Goal: Information Seeking & Learning: Learn about a topic

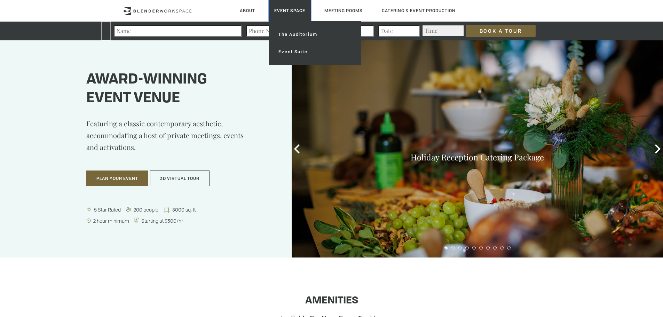
click at [288, 14] on link "Event Space" at bounding box center [290, 10] width 42 height 21
click at [295, 36] on link "The Auditorium" at bounding box center [314, 34] width 83 height 17
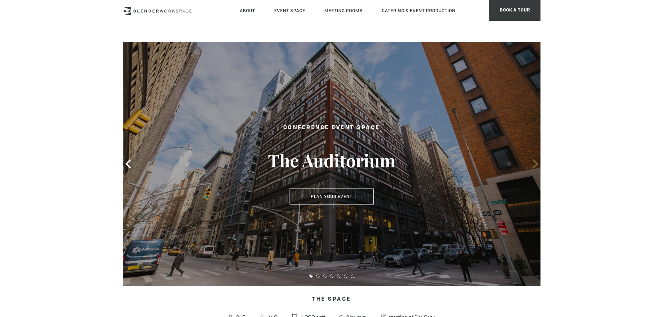
click at [531, 164] on icon at bounding box center [535, 163] width 9 height 9
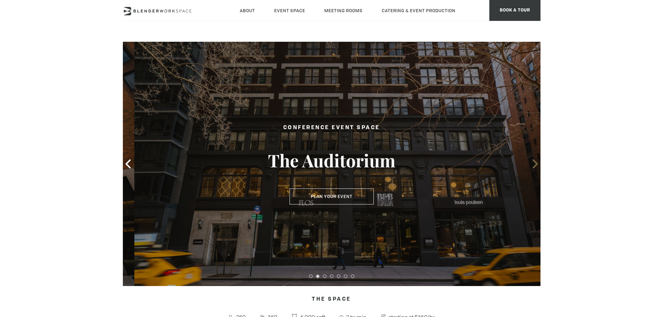
click at [531, 164] on icon at bounding box center [535, 163] width 9 height 9
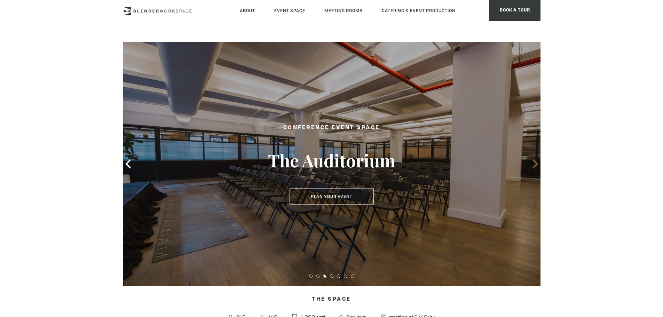
click at [531, 164] on icon at bounding box center [535, 163] width 9 height 9
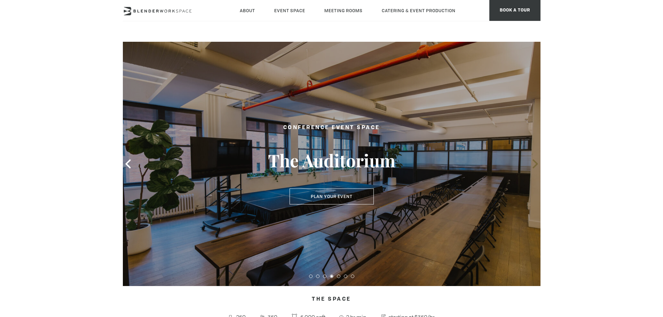
click at [531, 164] on icon at bounding box center [535, 163] width 9 height 9
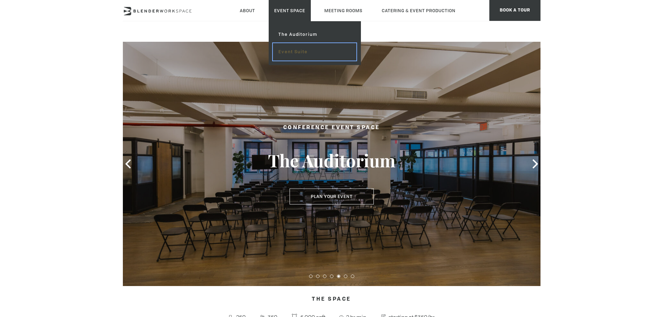
click at [291, 54] on link "Event Suite" at bounding box center [314, 51] width 83 height 17
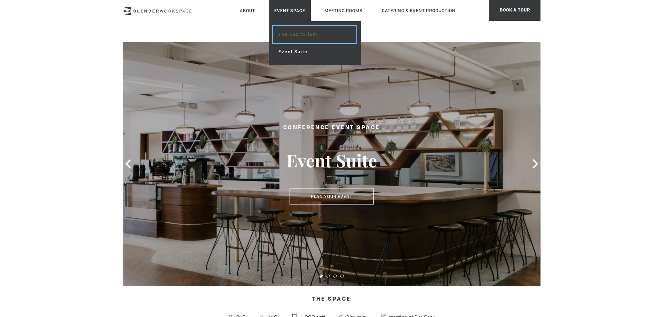
click at [303, 33] on link "The Auditorium" at bounding box center [314, 34] width 83 height 17
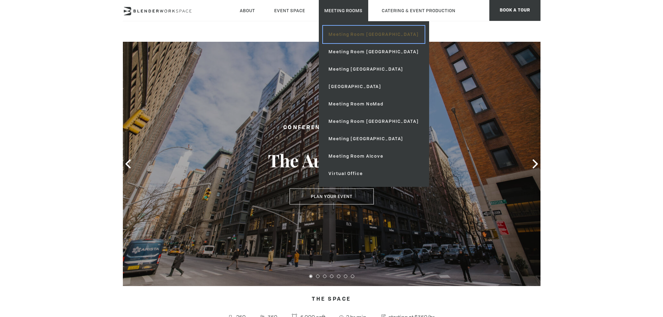
click at [345, 29] on link "Meeting Room [GEOGRAPHIC_DATA]" at bounding box center [373, 34] width 101 height 17
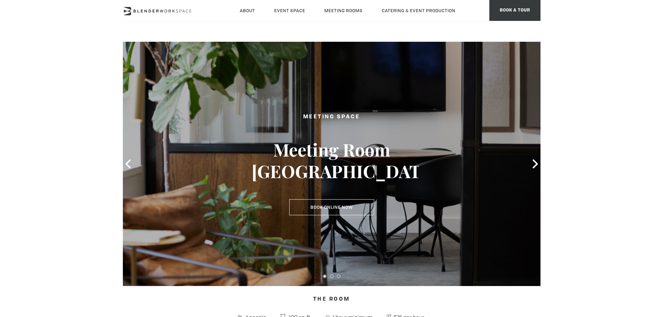
click at [536, 162] on icon at bounding box center [535, 163] width 5 height 9
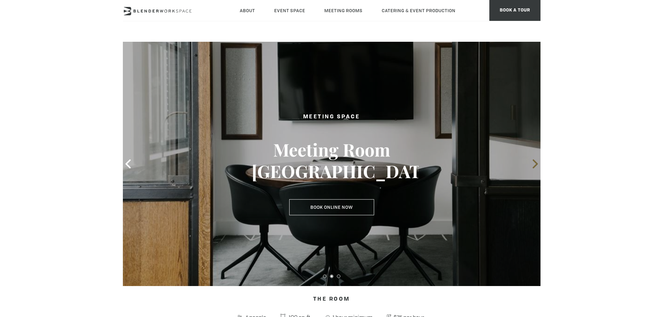
click at [535, 162] on icon at bounding box center [535, 163] width 5 height 9
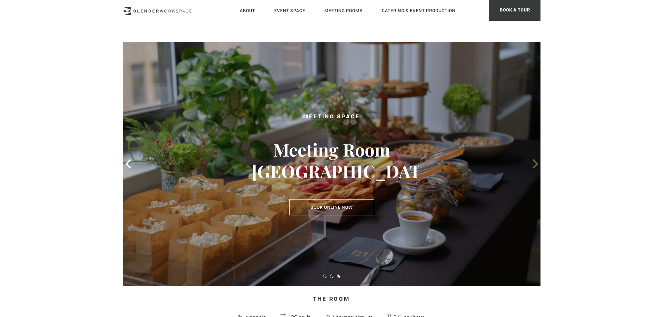
click at [535, 162] on icon at bounding box center [535, 163] width 5 height 9
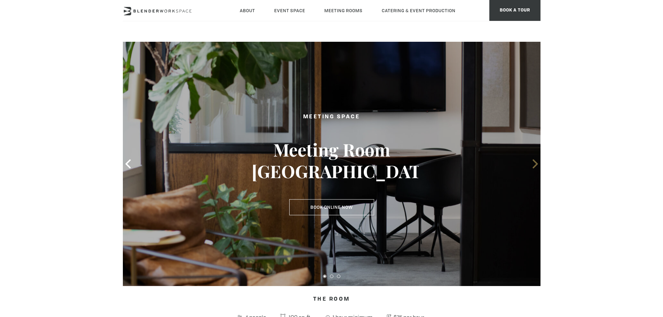
click at [535, 162] on icon at bounding box center [535, 163] width 5 height 9
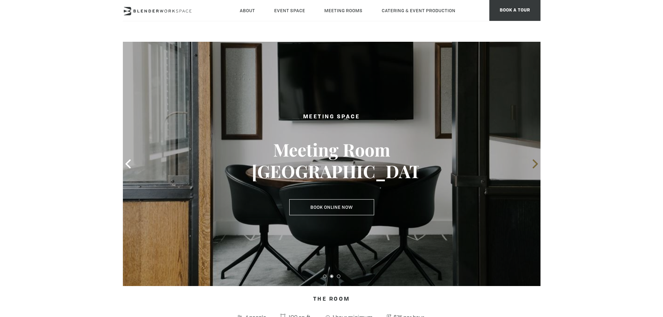
click at [535, 162] on icon at bounding box center [535, 163] width 5 height 9
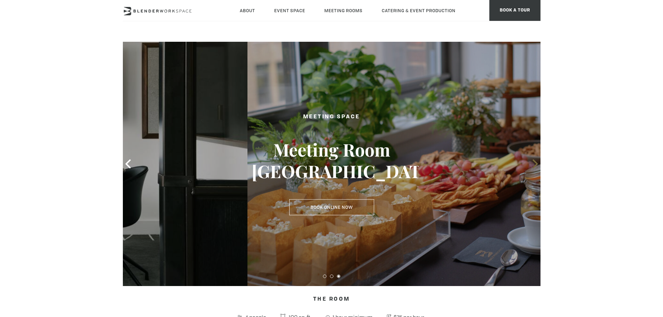
click at [535, 162] on icon at bounding box center [535, 163] width 5 height 9
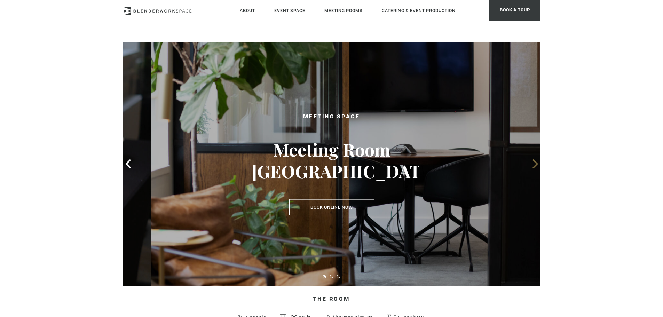
click at [535, 162] on icon at bounding box center [535, 163] width 5 height 9
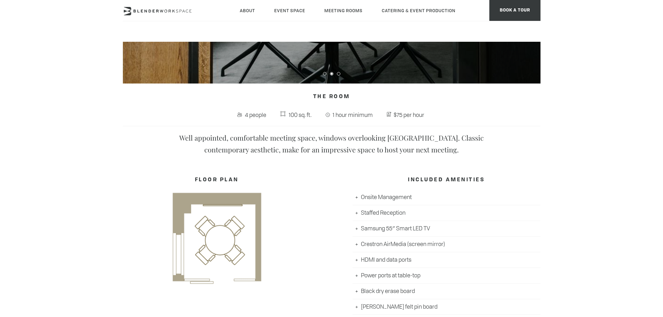
scroll to position [70, 0]
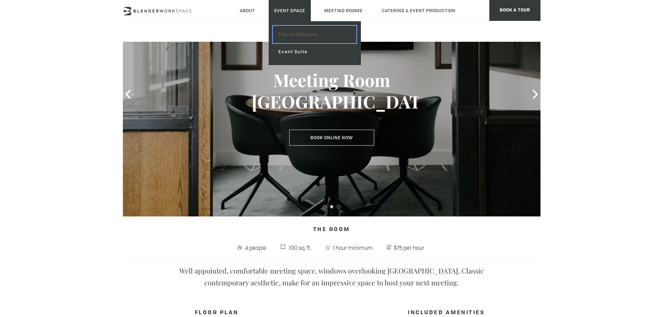
click at [297, 31] on link "The Auditorium" at bounding box center [314, 34] width 83 height 17
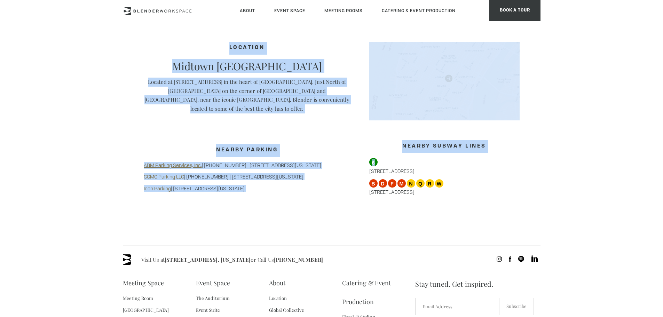
scroll to position [557, 0]
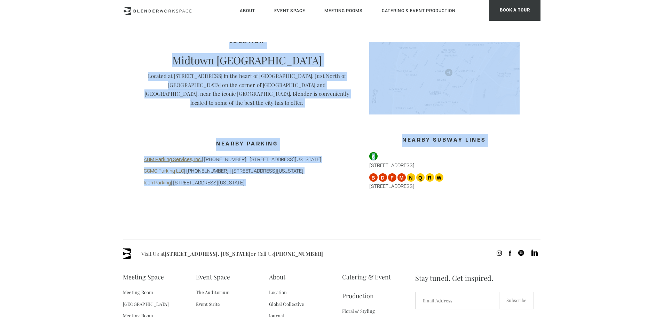
drag, startPoint x: 309, startPoint y: 91, endPoint x: 262, endPoint y: 181, distance: 101.7
copy div "The Space 250 350 5,000 sqft 2 hr min. starting at $350/hr Discover Blender’s n…"
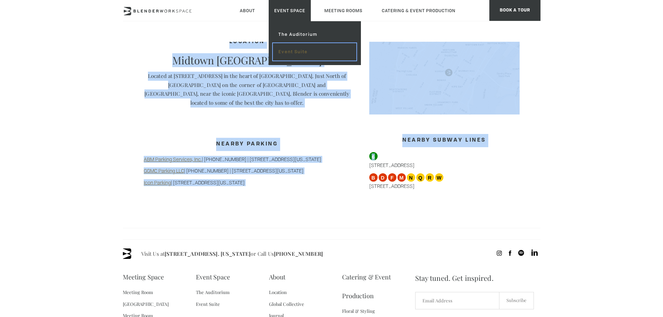
click at [295, 53] on link "Event Suite" at bounding box center [314, 51] width 83 height 17
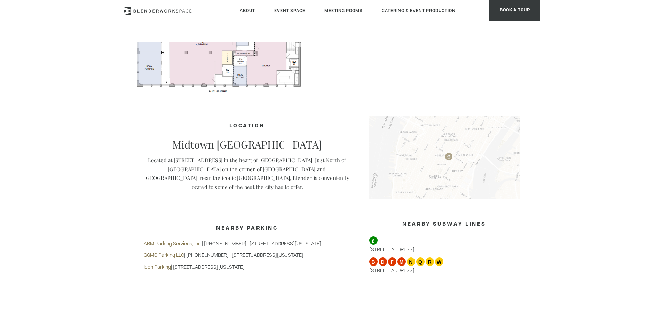
scroll to position [487, 0]
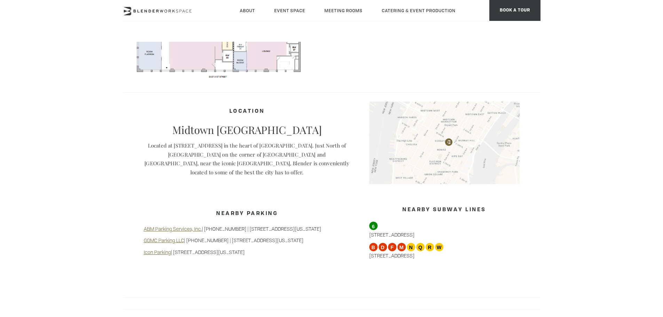
drag, startPoint x: 291, startPoint y: 89, endPoint x: 256, endPoint y: 260, distance: 174.9
copy div "The Space 250 350 5,000 sqft 2 hr min. starting at $350/hr Discover Blender’s E…"
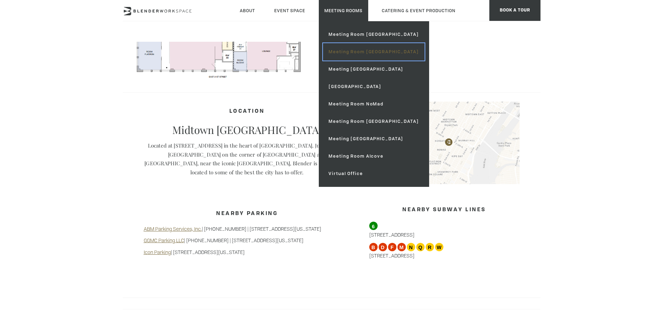
click at [351, 52] on link "Meeting Room [GEOGRAPHIC_DATA]" at bounding box center [373, 51] width 101 height 17
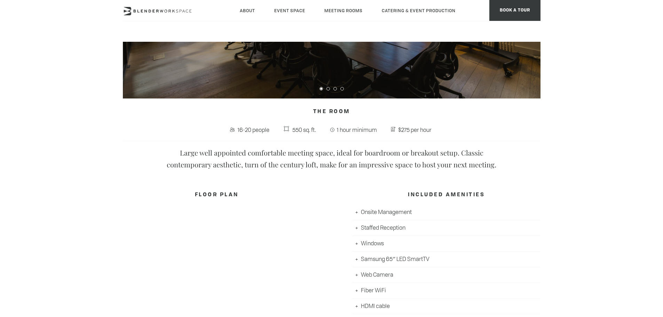
scroll to position [47, 0]
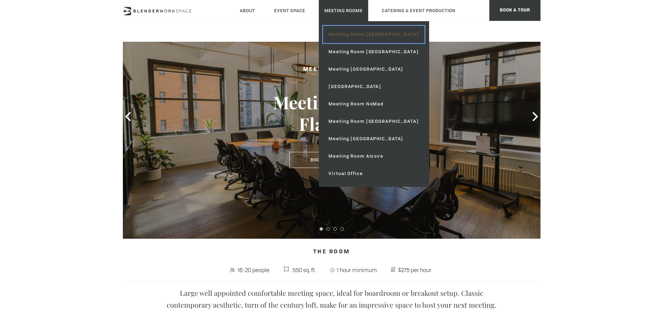
click at [359, 36] on link "Meeting Room [GEOGRAPHIC_DATA]" at bounding box center [373, 34] width 101 height 17
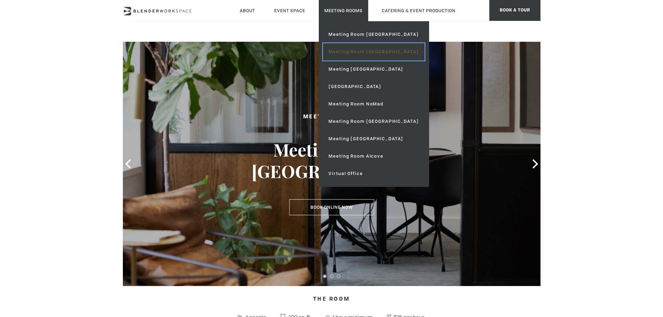
click at [363, 51] on link "Meeting Room [GEOGRAPHIC_DATA]" at bounding box center [373, 51] width 101 height 17
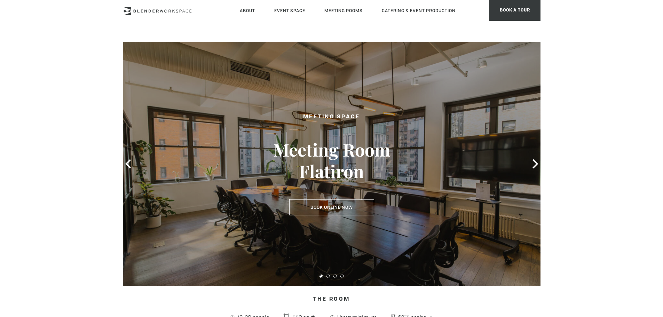
click at [536, 175] on div at bounding box center [332, 164] width 418 height 244
click at [534, 172] on div at bounding box center [332, 164] width 418 height 244
click at [534, 166] on icon at bounding box center [535, 163] width 9 height 9
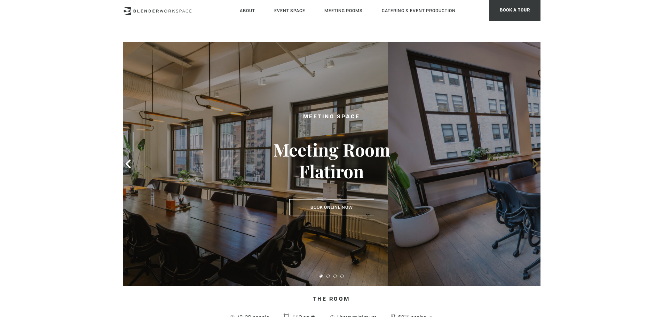
click at [533, 163] on icon at bounding box center [535, 163] width 9 height 9
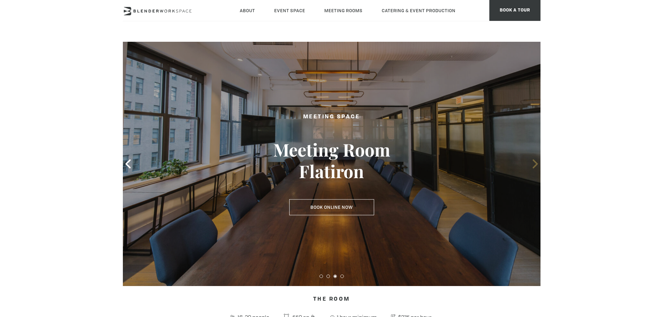
click at [533, 163] on icon at bounding box center [535, 163] width 9 height 9
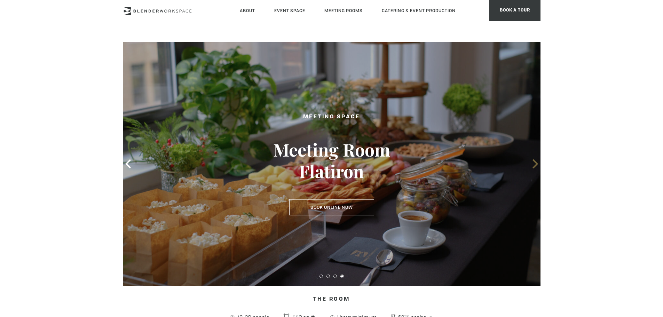
click at [533, 163] on icon at bounding box center [535, 163] width 9 height 9
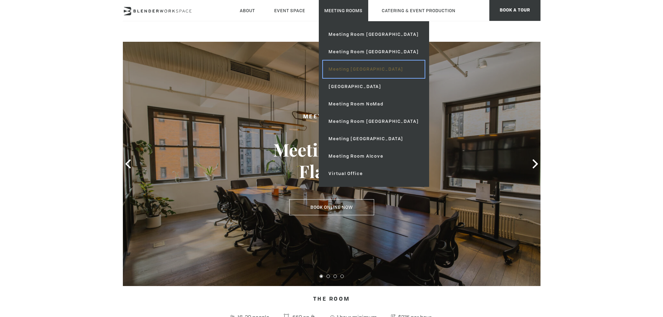
click at [363, 73] on link "Meeting [GEOGRAPHIC_DATA]" at bounding box center [373, 69] width 101 height 17
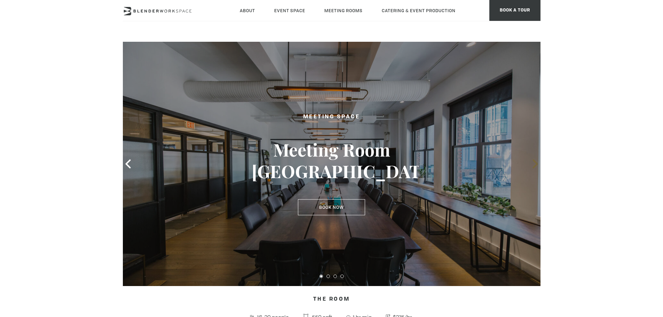
click at [536, 168] on icon at bounding box center [535, 163] width 9 height 9
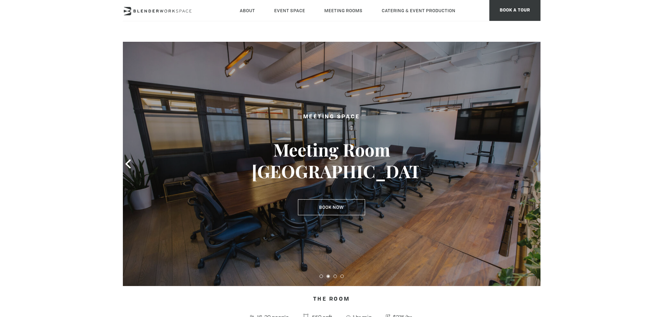
click at [536, 168] on icon at bounding box center [535, 163] width 9 height 9
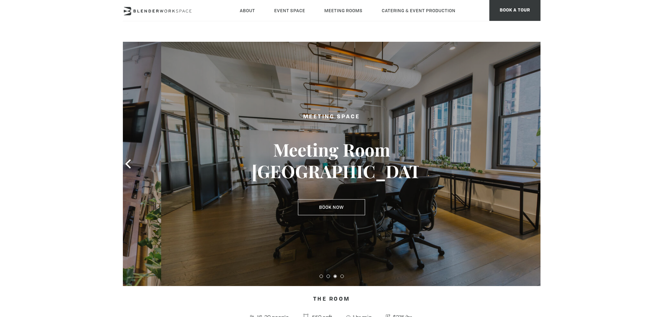
click at [536, 168] on icon at bounding box center [535, 163] width 9 height 9
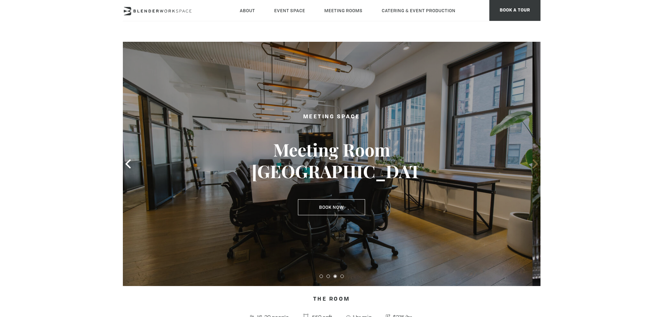
click at [536, 168] on icon at bounding box center [535, 163] width 9 height 9
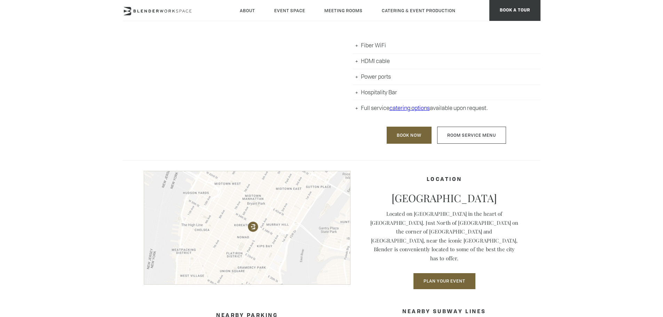
scroll to position [453, 0]
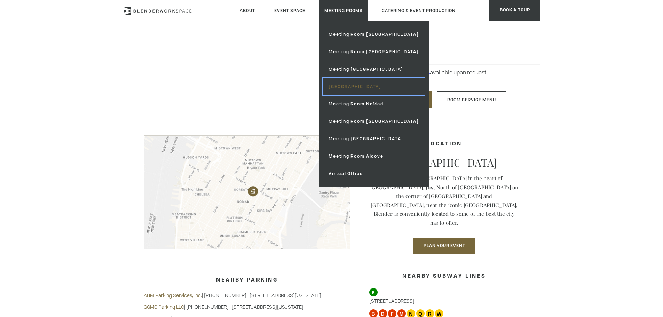
click at [369, 86] on link "[GEOGRAPHIC_DATA]" at bounding box center [373, 86] width 101 height 17
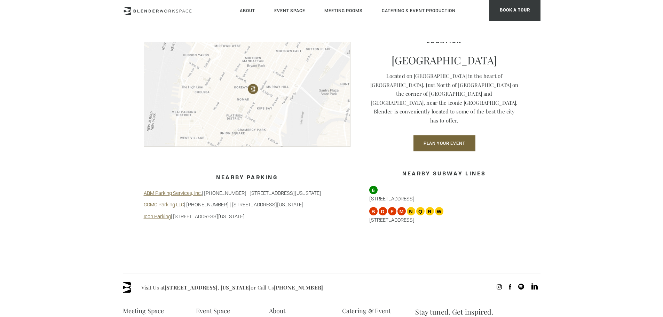
scroll to position [592, 0]
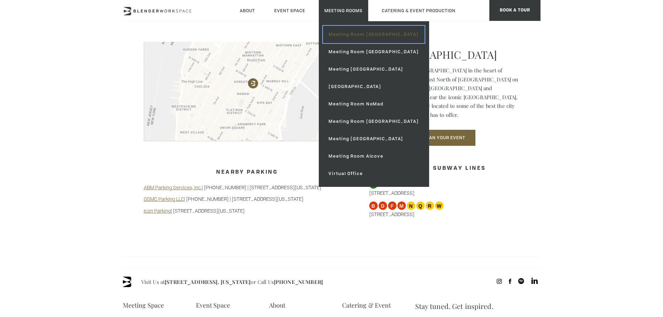
click at [361, 30] on link "Meeting Room [GEOGRAPHIC_DATA]" at bounding box center [373, 34] width 101 height 17
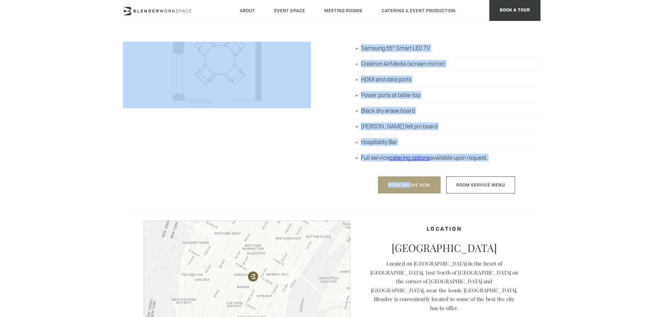
scroll to position [522, 0]
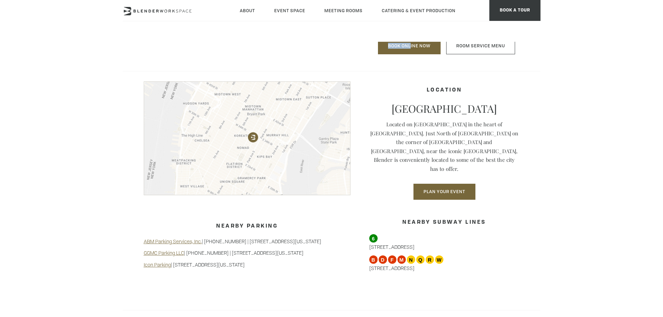
drag, startPoint x: 306, startPoint y: 98, endPoint x: 256, endPoint y: 260, distance: 169.0
copy div "The Room 4 people 100 sq. ft. 1 hour minimum $75 per hour Well appointed, comfo…"
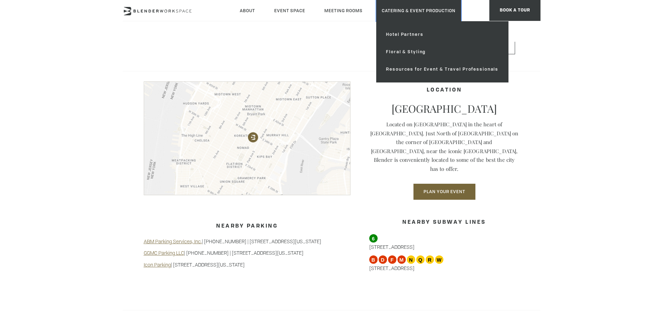
click at [392, 11] on link "Catering & Event Production" at bounding box center [418, 10] width 85 height 21
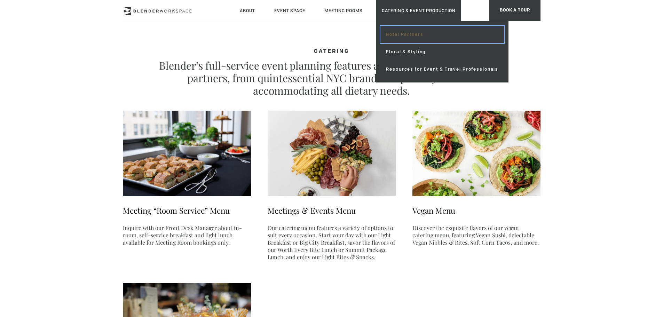
click at [413, 34] on link "Hotel Partners" at bounding box center [443, 34] width 124 height 17
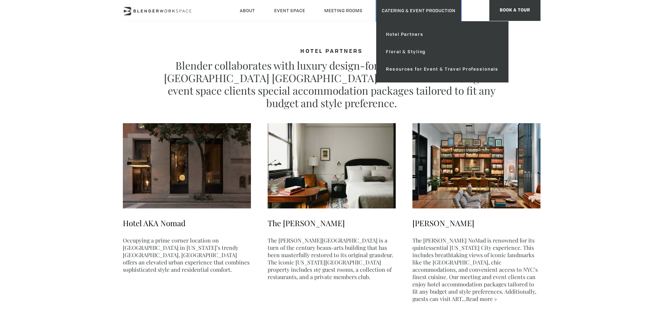
click at [407, 10] on link "Catering & Event Production" at bounding box center [418, 10] width 85 height 21
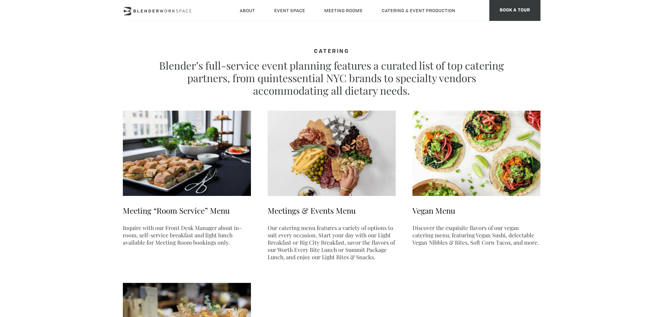
type div "2025-10-09"
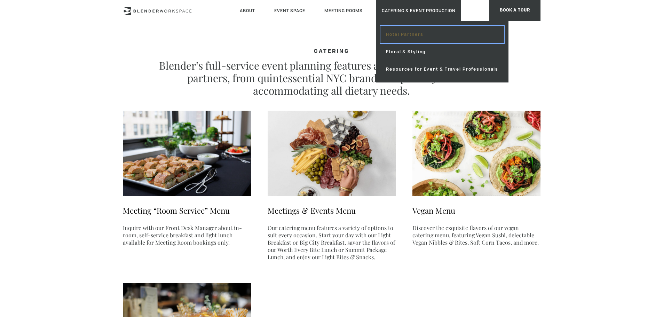
click at [415, 31] on link "Hotel Partners" at bounding box center [443, 34] width 124 height 17
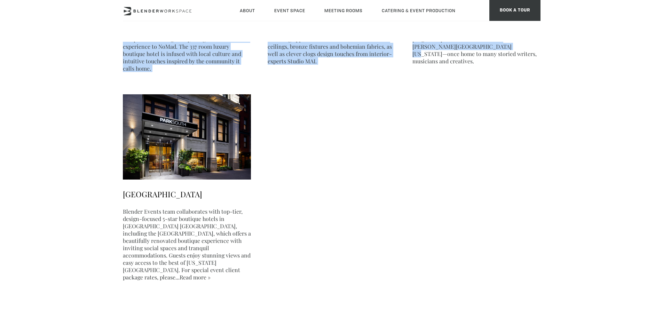
scroll to position [418, 0]
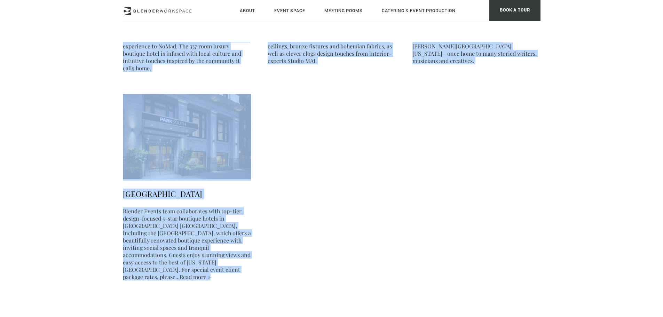
drag, startPoint x: 296, startPoint y: 50, endPoint x: 282, endPoint y: 258, distance: 207.9
copy div "HOTEL PARTNERS Blender collaborates with luxury design-forward boutique hotels …"
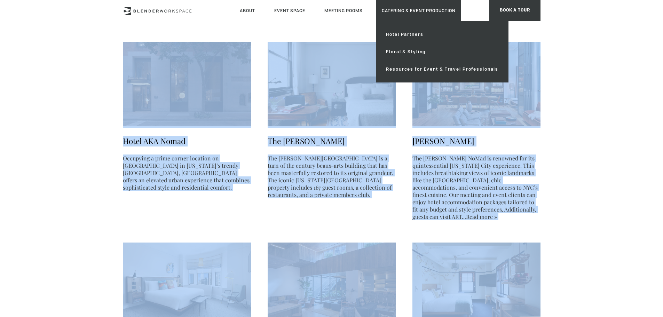
scroll to position [0, 0]
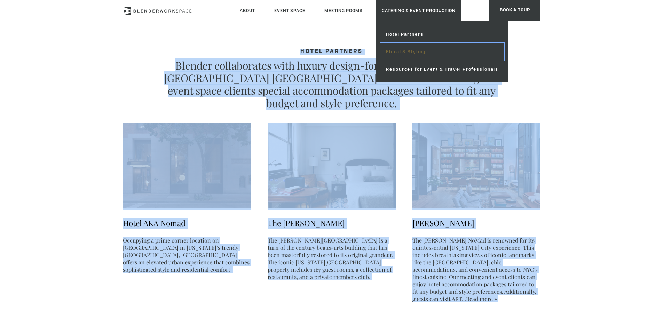
click at [435, 52] on link "Floral & Styling" at bounding box center [443, 51] width 124 height 17
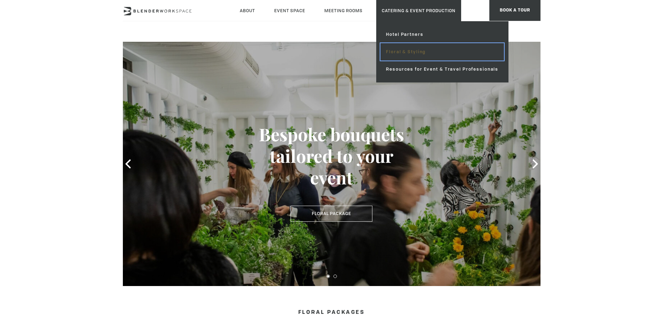
click at [417, 56] on link "Floral & Styling" at bounding box center [443, 51] width 124 height 17
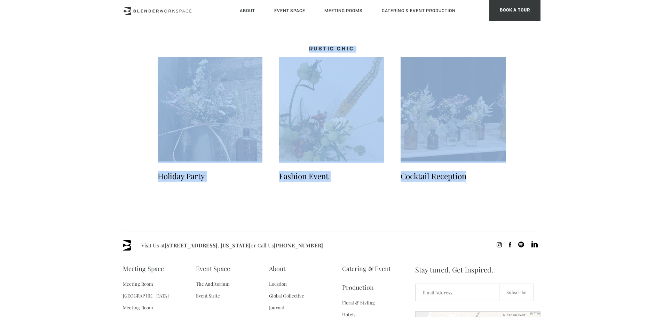
scroll to position [1149, 0]
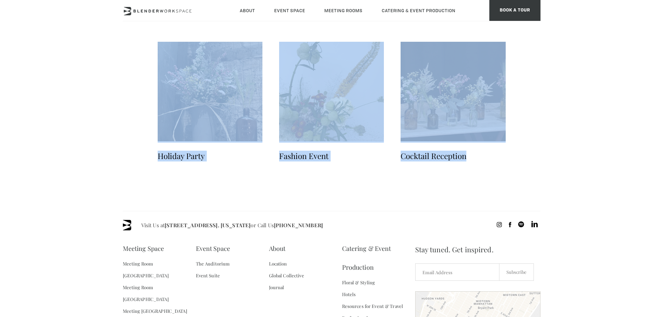
drag, startPoint x: 278, startPoint y: 160, endPoint x: 507, endPoint y: 183, distance: 230.2
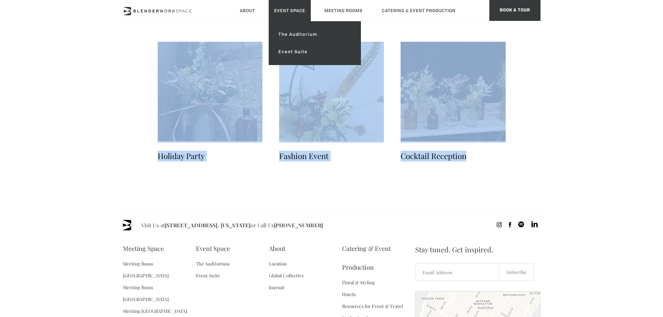
copy div "FLORAL PACKAGES Premium Floral Packages for an elegant and visually stunning ex…"
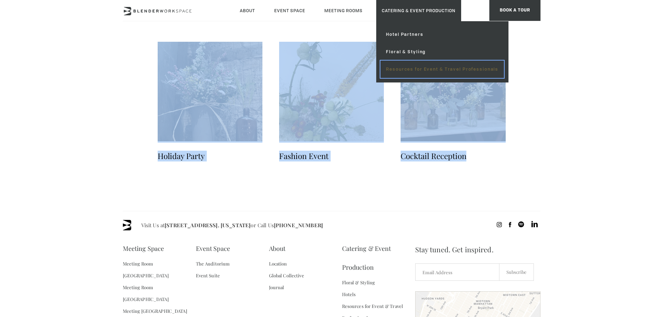
click at [416, 68] on link "Resources for Event & Travel Professionals" at bounding box center [443, 69] width 124 height 17
